Goal: Information Seeking & Learning: Learn about a topic

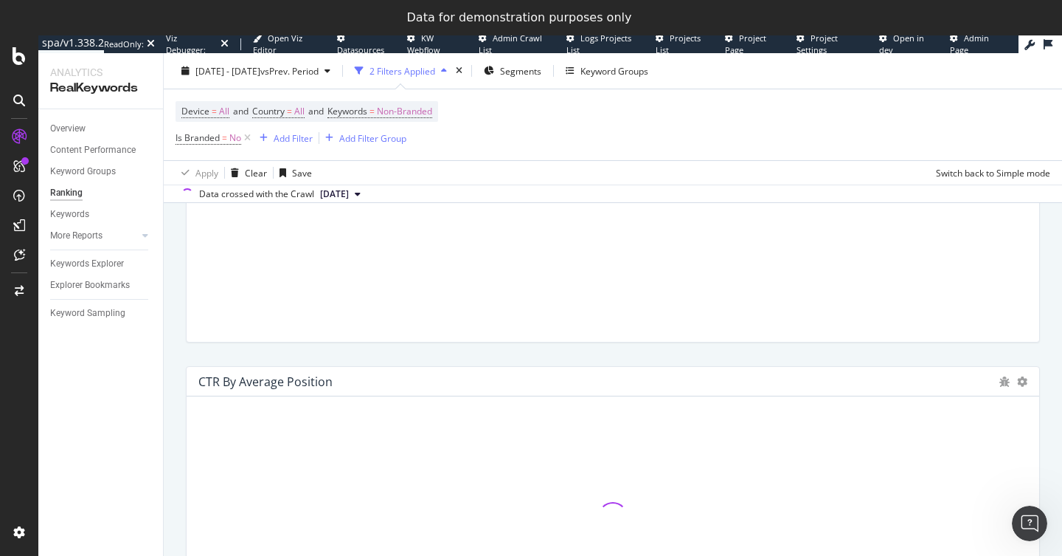
scroll to position [1529, 0]
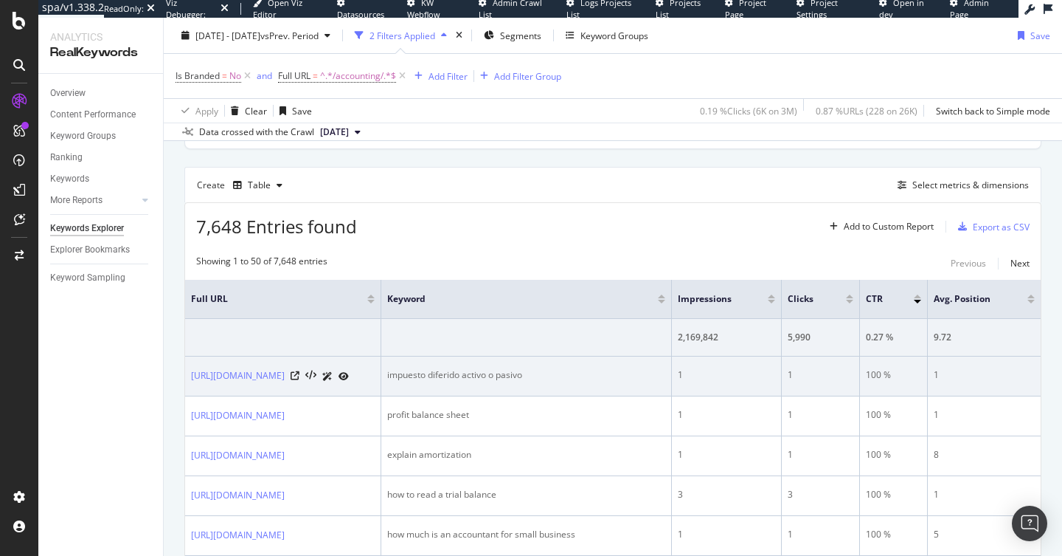
scroll to position [0, 64]
